Goal: Find specific fact: Find specific fact

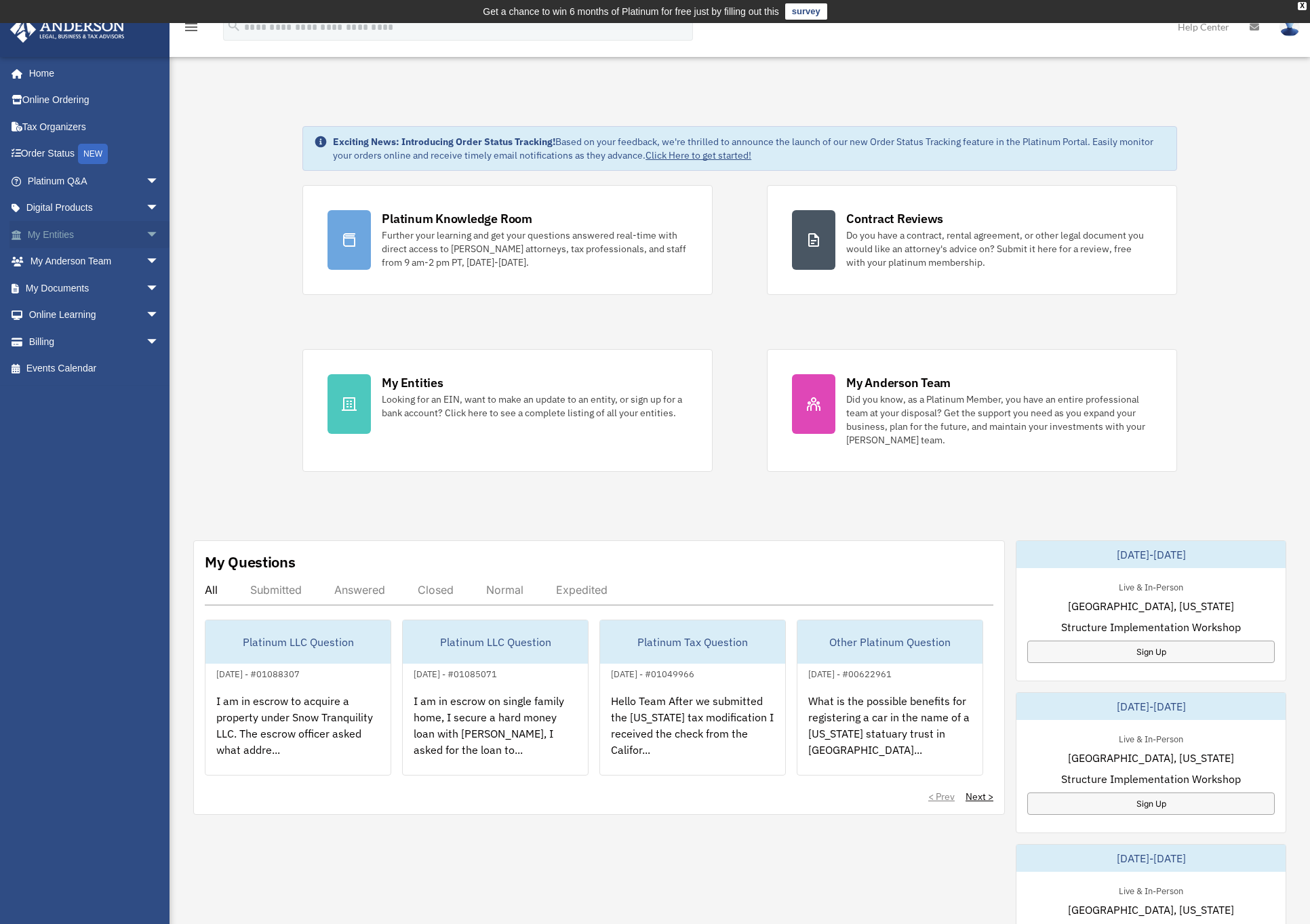
click at [50, 228] on link "My Entities arrow_drop_down" at bounding box center [94, 234] width 170 height 27
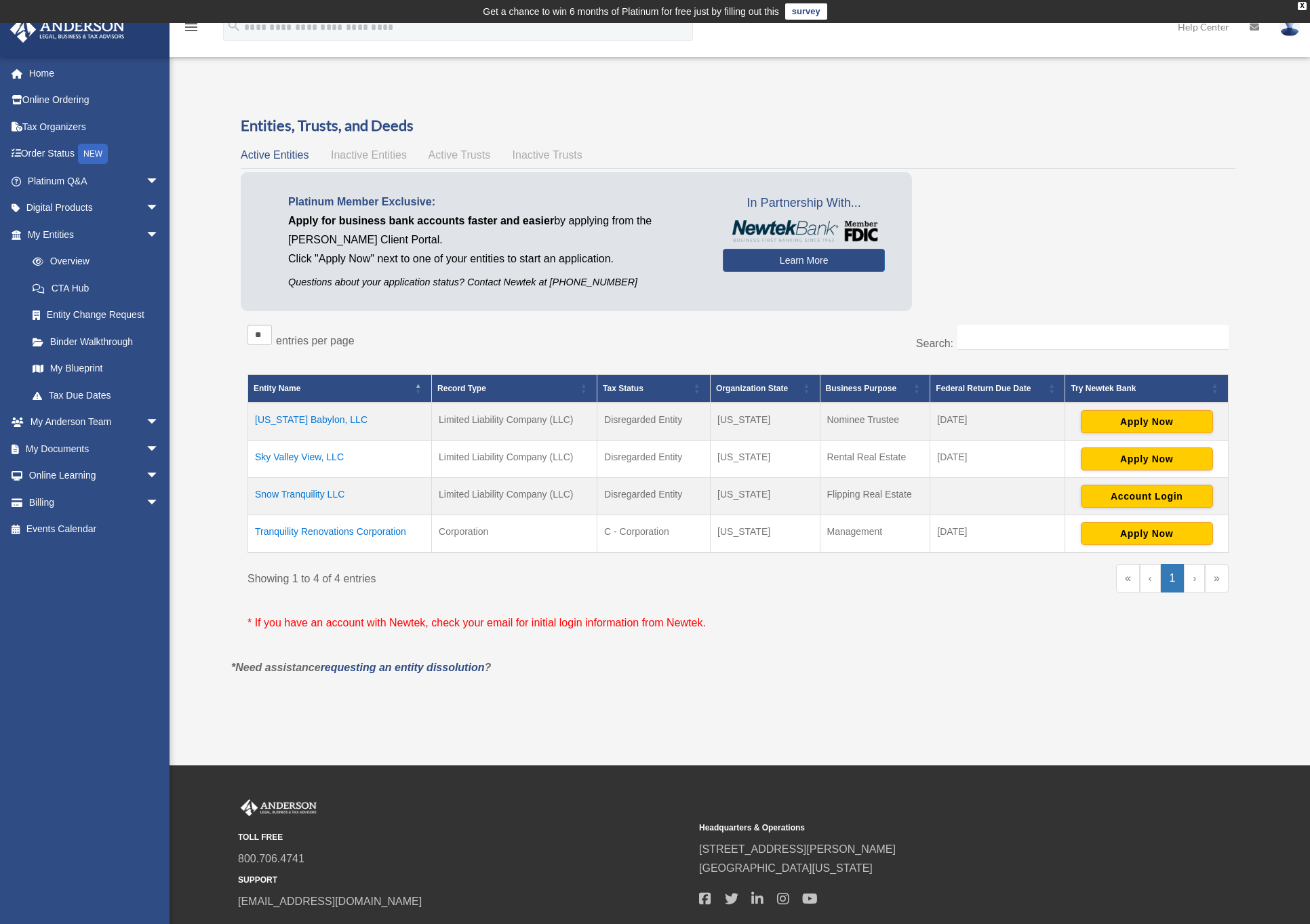
click at [465, 75] on div "Overview [EMAIL_ADDRESS][DOMAIN_NAME] Sign Out [EMAIL_ADDRESS][DOMAIN_NAME] Hom…" at bounding box center [655, 394] width 1310 height 637
click at [291, 491] on td "Snow Tranquility LLC" at bounding box center [340, 497] width 183 height 37
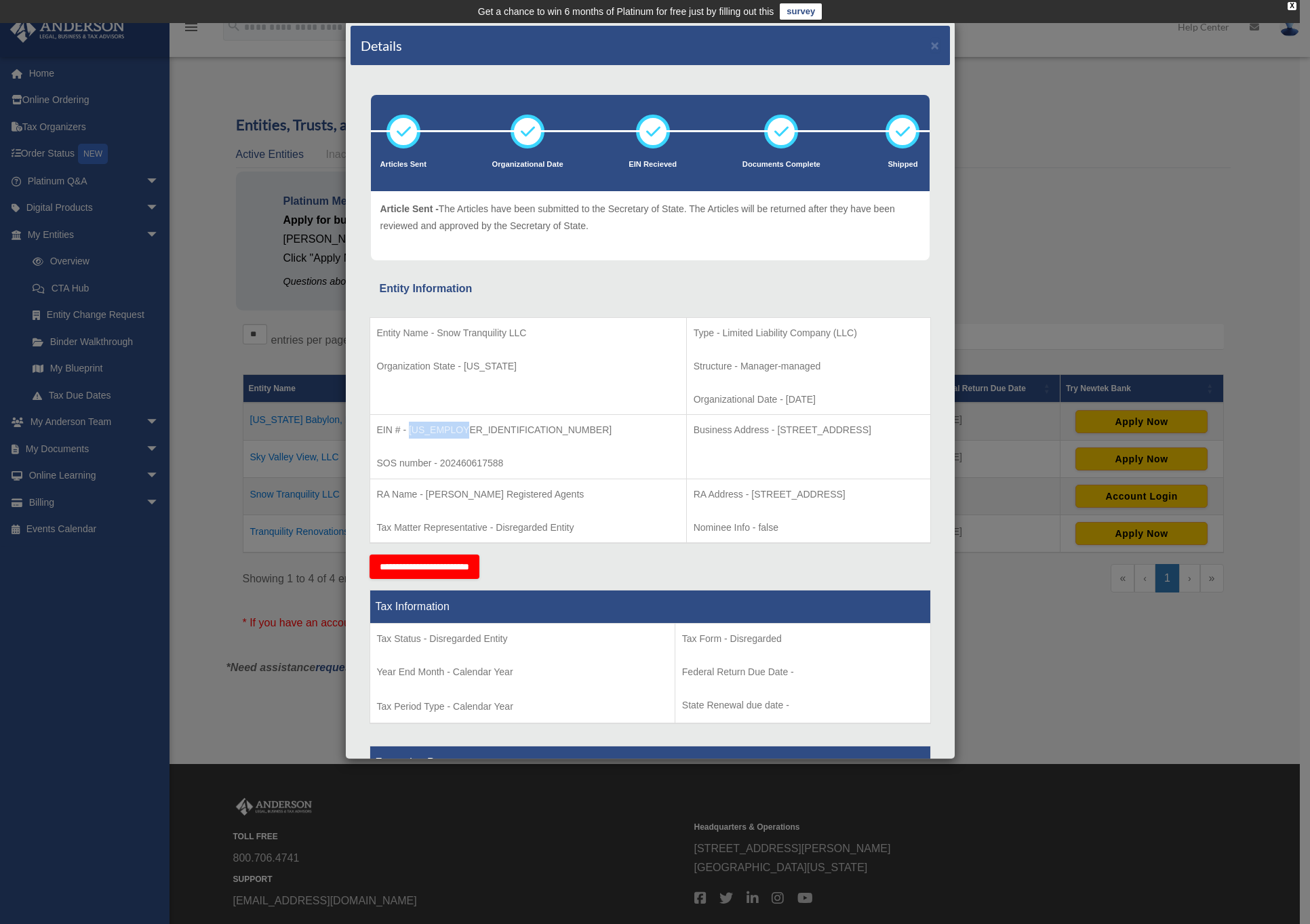
drag, startPoint x: 461, startPoint y: 427, endPoint x: 408, endPoint y: 428, distance: 53.0
click at [408, 428] on p "EIN # - [US_EMPLOYER_IDENTIFICATION_NUMBER]" at bounding box center [528, 431] width 302 height 17
copy p "[US_EMPLOYER_IDENTIFICATION_NUMBER]"
drag, startPoint x: 661, startPoint y: 424, endPoint x: 671, endPoint y: 436, distance: 15.6
click at [693, 436] on p "Business Address - [STREET_ADDRESS]" at bounding box center [809, 431] width 230 height 17
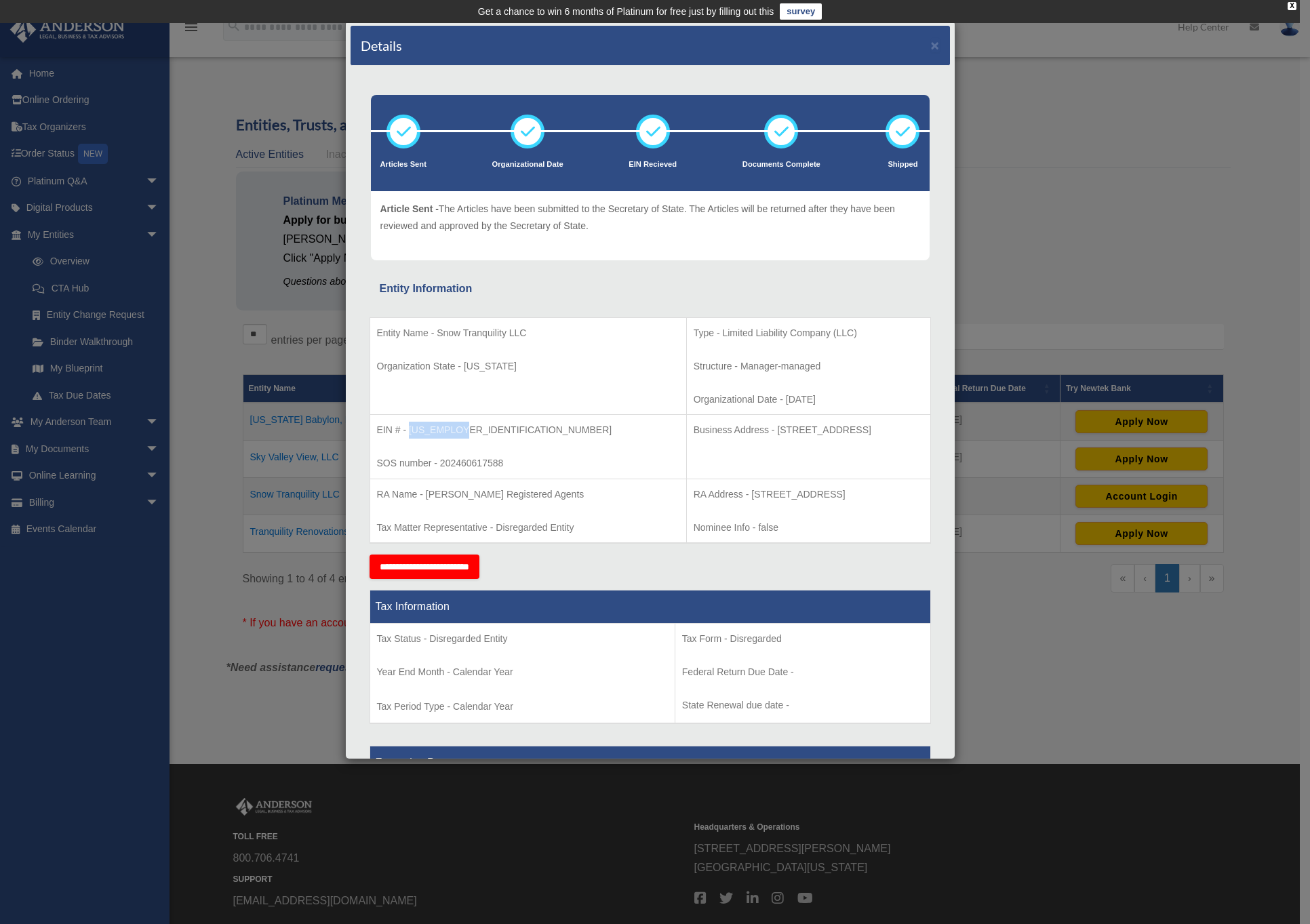
click at [693, 438] on p "Business Address - [STREET_ADDRESS]" at bounding box center [809, 431] width 230 height 17
drag, startPoint x: 659, startPoint y: 427, endPoint x: 666, endPoint y: 438, distance: 13.0
click at [693, 438] on p "Business Address - [STREET_ADDRESS]" at bounding box center [809, 431] width 230 height 17
copy p "[STREET_ADDRESS]"
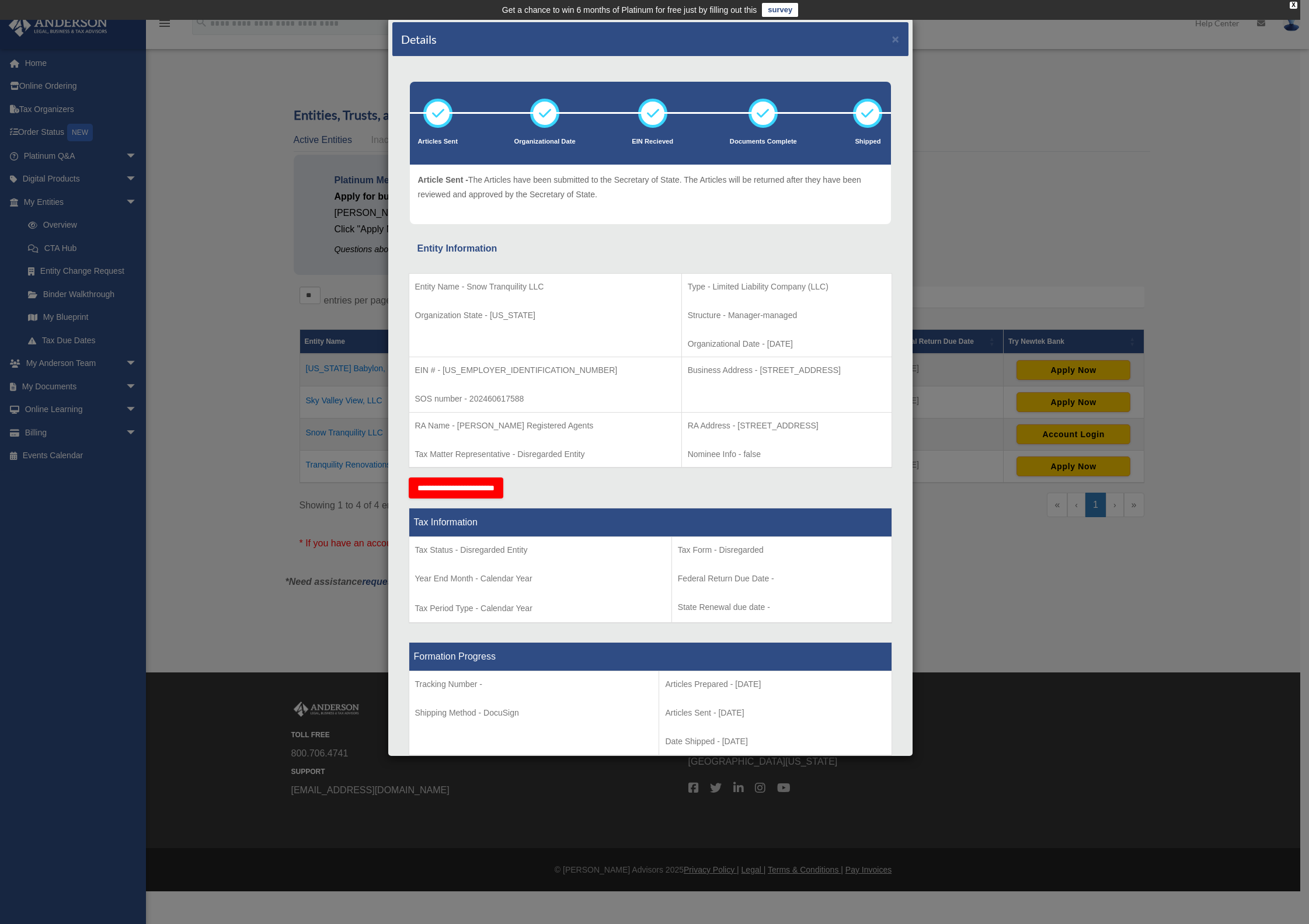
click at [897, 43] on div "Details ×" at bounding box center [650, 39] width 516 height 34
click at [871, 47] on div "Details ×" at bounding box center [650, 39] width 516 height 34
drag, startPoint x: 887, startPoint y: 44, endPoint x: 909, endPoint y: 20, distance: 32.6
click at [892, 44] on button "×" at bounding box center [895, 39] width 7 height 12
